Goal: Check status: Check status

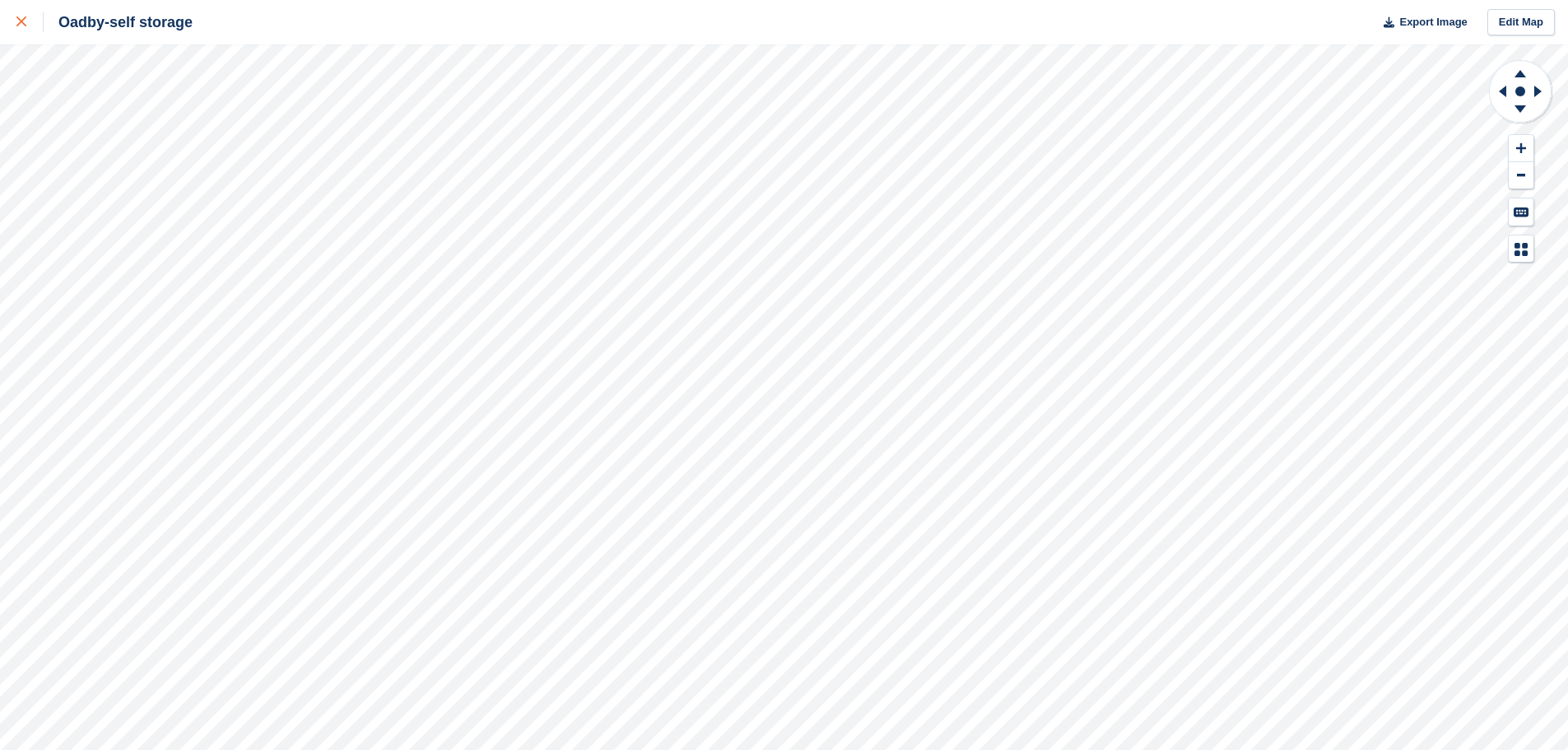
click at [12, 27] on link at bounding box center [22, 22] width 44 height 45
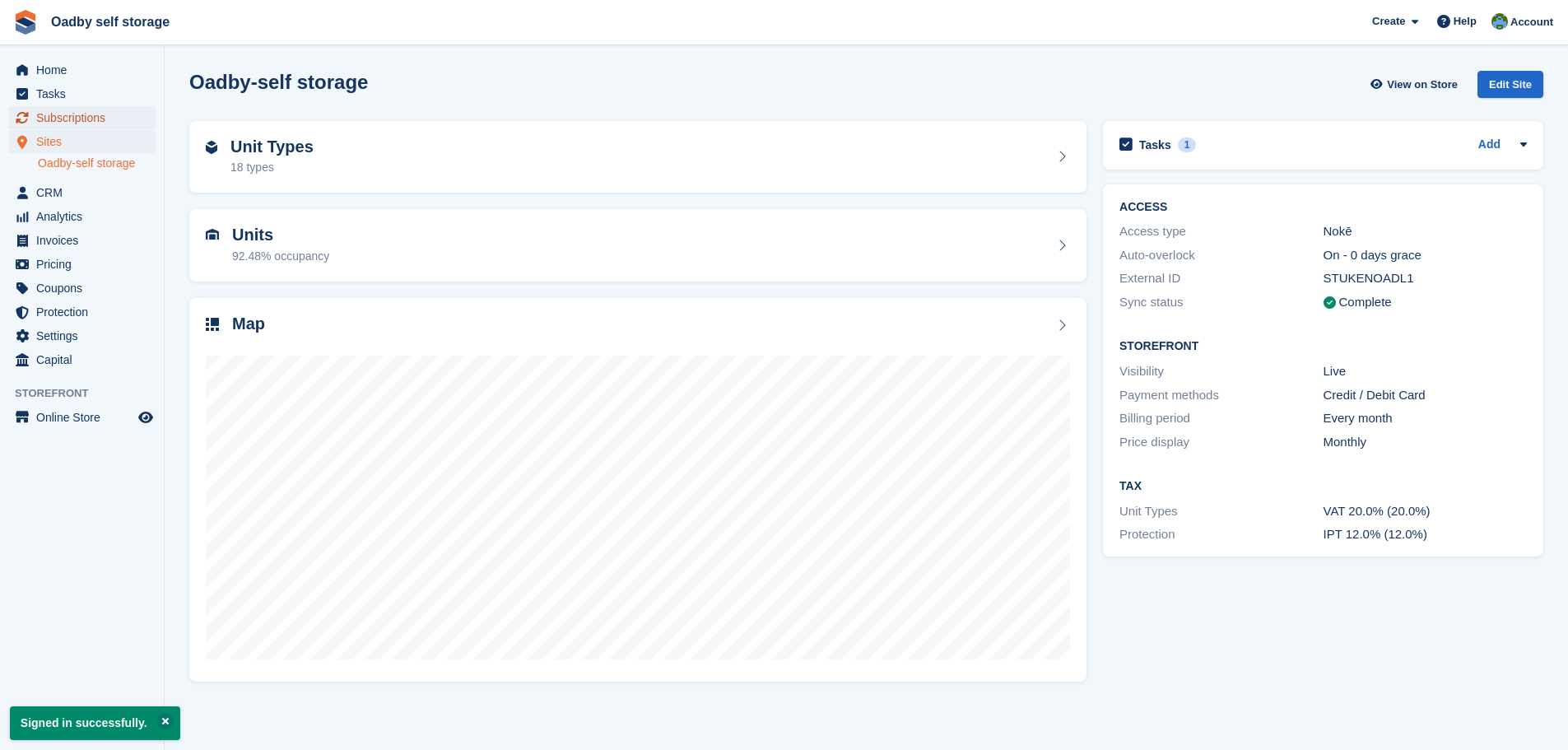
click at [58, 122] on span "Subscriptions" at bounding box center [86, 117] width 99 height 23
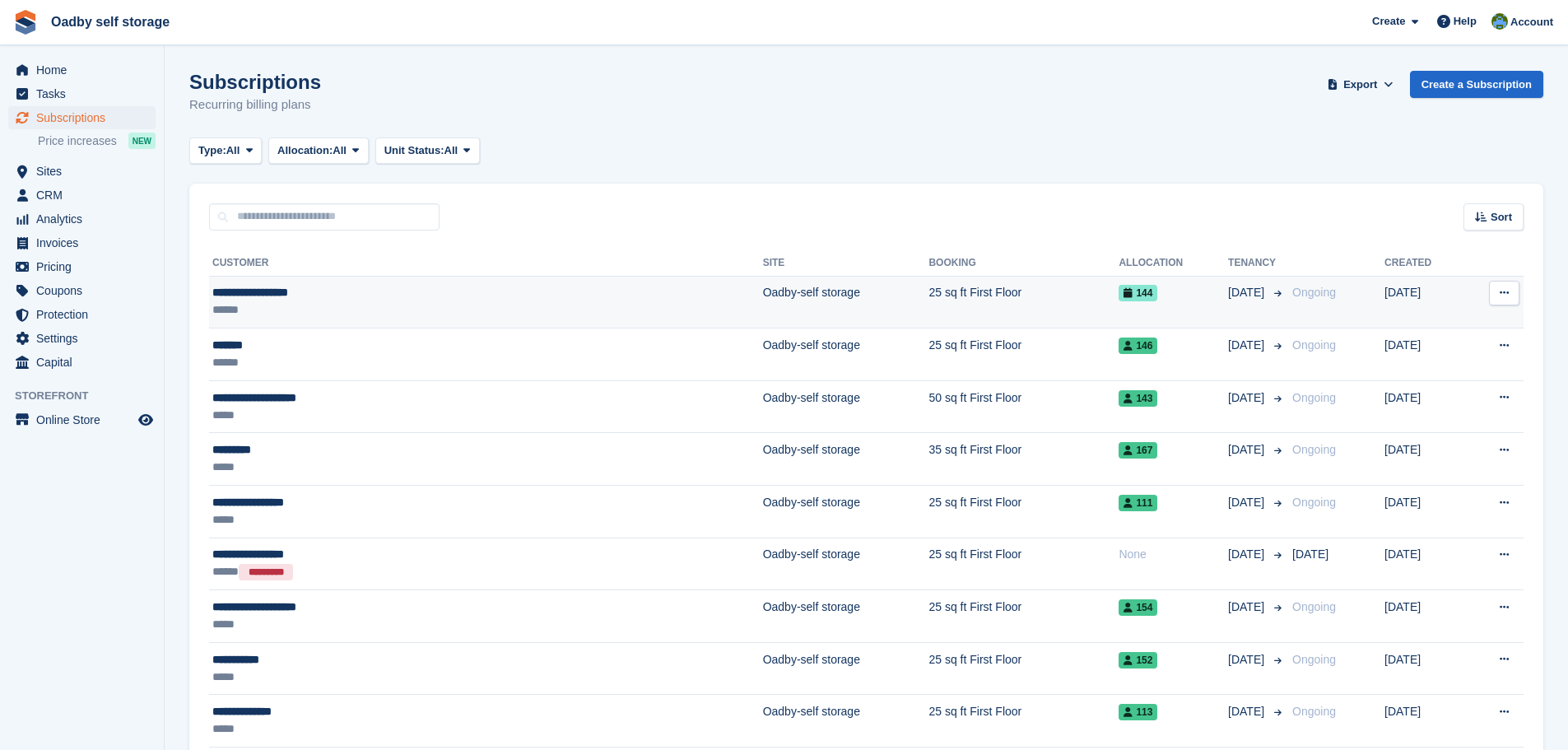
click at [322, 289] on div "**********" at bounding box center [373, 292] width 321 height 17
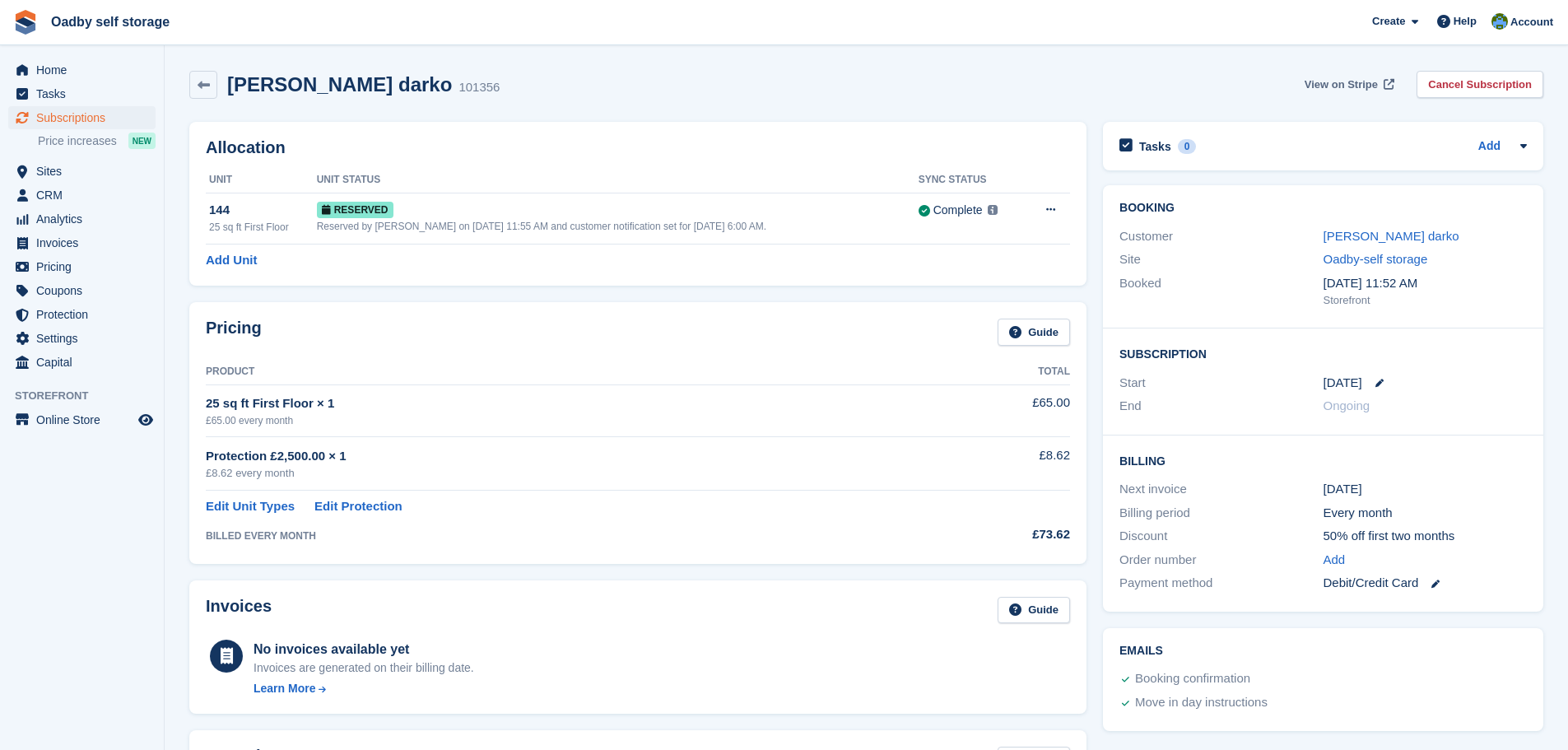
click at [1326, 83] on span "View on Stripe" at bounding box center [1342, 85] width 73 height 17
